Goal: Task Accomplishment & Management: Complete application form

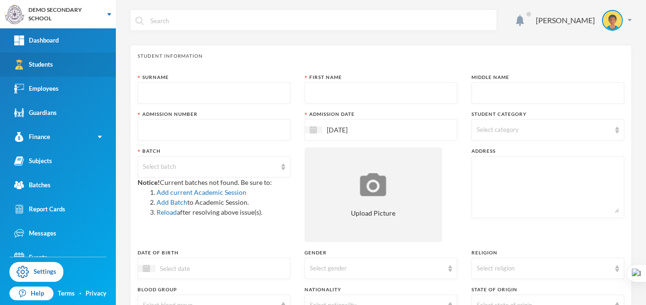
drag, startPoint x: 57, startPoint y: 48, endPoint x: 49, endPoint y: 63, distance: 17.8
click at [57, 48] on link "Dashboard" at bounding box center [58, 40] width 116 height 24
click at [49, 63] on div "Students" at bounding box center [33, 65] width 39 height 10
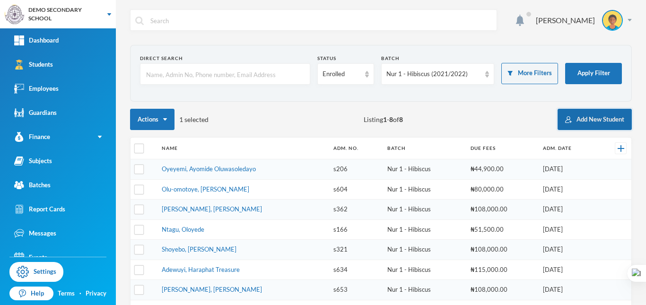
click at [586, 123] on button "Add New Student" at bounding box center [595, 119] width 74 height 21
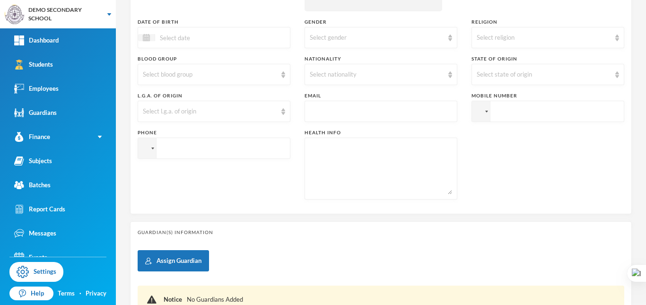
scroll to position [236, 0]
